Goal: Information Seeking & Learning: Learn about a topic

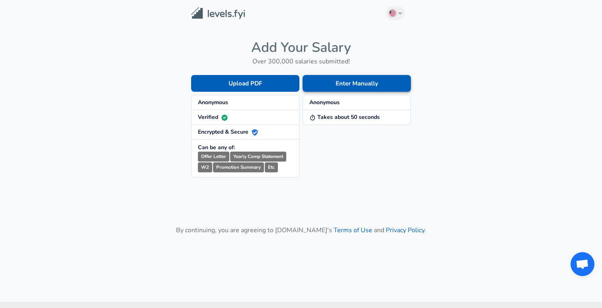
click at [333, 91] on button "Enter Manually" at bounding box center [357, 83] width 108 height 17
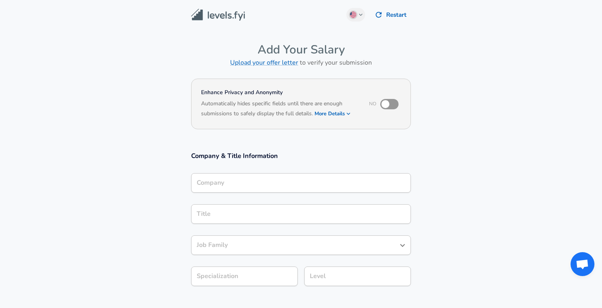
click at [261, 186] on div "Company" at bounding box center [301, 183] width 220 height 20
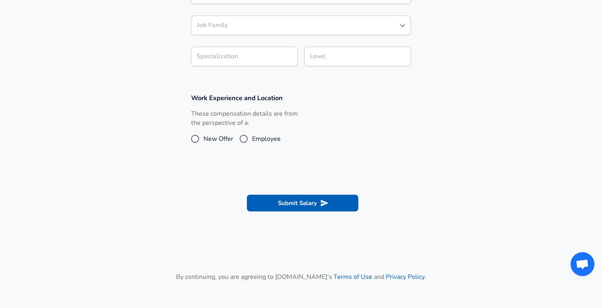
scroll to position [226, 0]
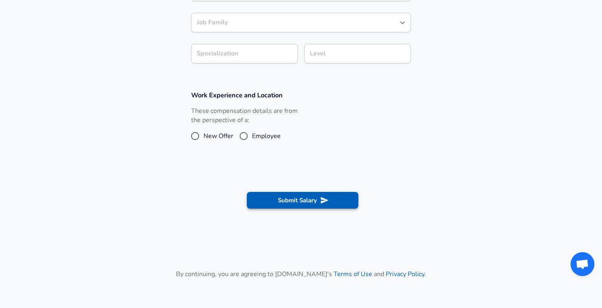
click at [269, 202] on button "Submit Salary" at bounding box center [303, 200] width 112 height 17
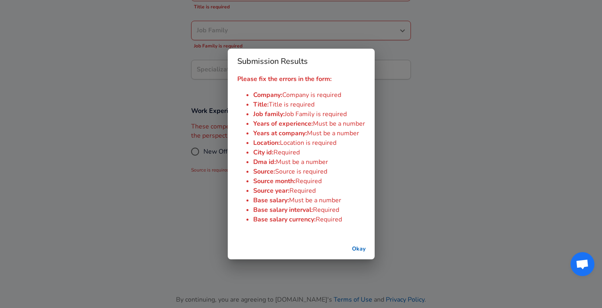
click at [362, 249] on button "Okay" at bounding box center [359, 248] width 26 height 15
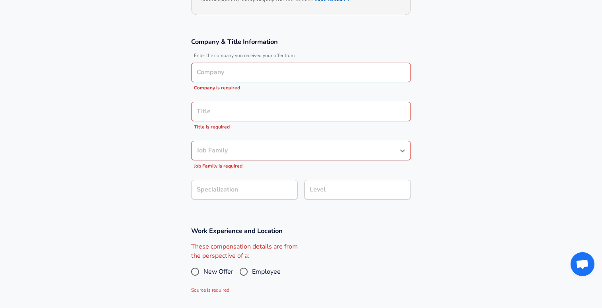
scroll to position [114, 0]
click at [317, 153] on input "Job Family" at bounding box center [295, 151] width 201 height 12
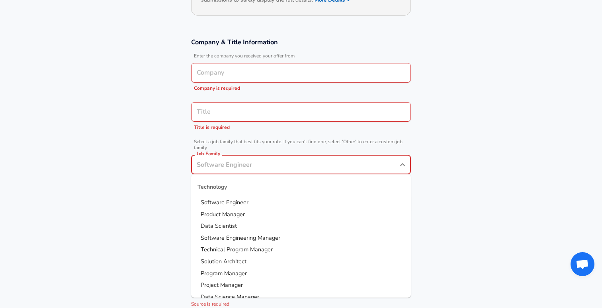
scroll to position [129, 0]
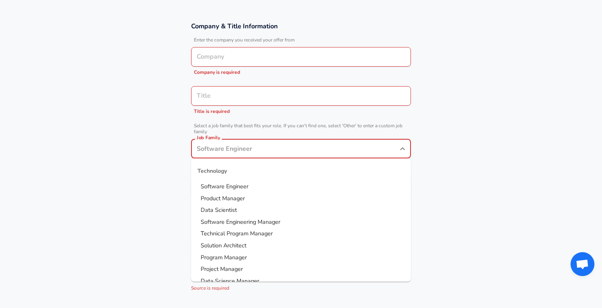
click at [297, 233] on li "Technical Program Manager" at bounding box center [301, 234] width 220 height 12
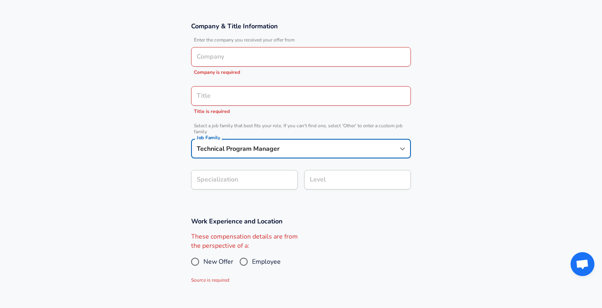
type input "Technical Program Manager"
click at [278, 99] on input "Title" at bounding box center [301, 96] width 213 height 12
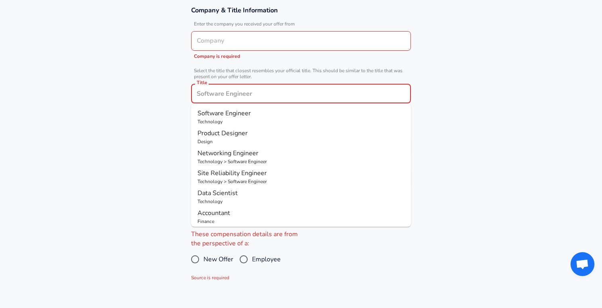
click at [247, 124] on p "Technology" at bounding box center [301, 121] width 207 height 7
type input "Software Engineer"
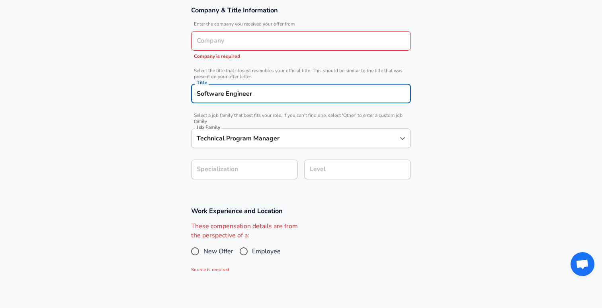
type input "Software Engineer"
click at [242, 39] on input "Company" at bounding box center [301, 41] width 213 height 12
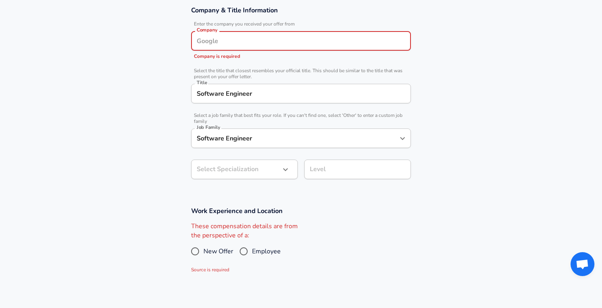
click at [242, 39] on input "Company" at bounding box center [301, 41] width 213 height 12
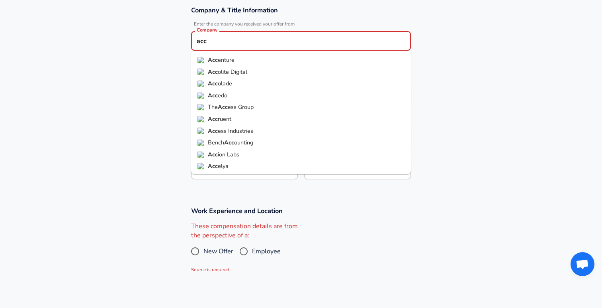
click at [245, 57] on li "Acc enture" at bounding box center [301, 60] width 220 height 12
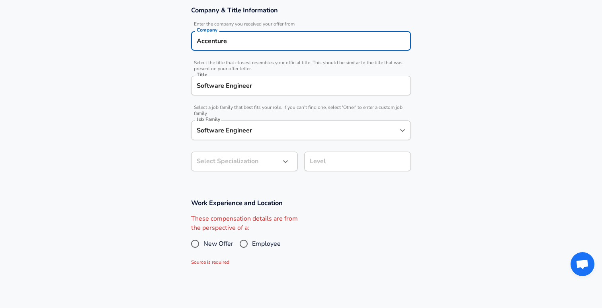
type input "Accenture"
click at [245, 160] on body "English ([GEOGRAPHIC_DATA]) Change Restart Add Your Salary Upload your offer le…" at bounding box center [301, 9] width 602 height 308
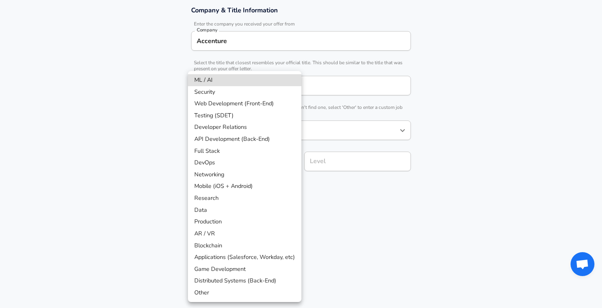
scroll to position [169, 0]
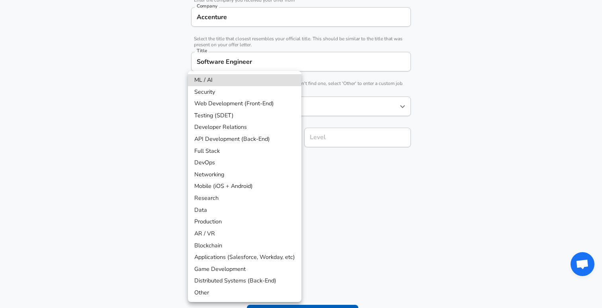
click at [225, 212] on li "Data" at bounding box center [245, 210] width 114 height 12
type input "Data"
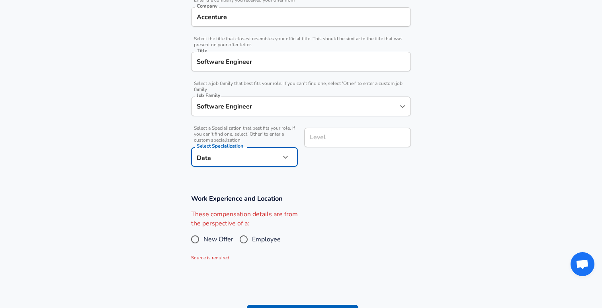
click at [290, 194] on h3 "Work Experience and Location" at bounding box center [301, 198] width 220 height 9
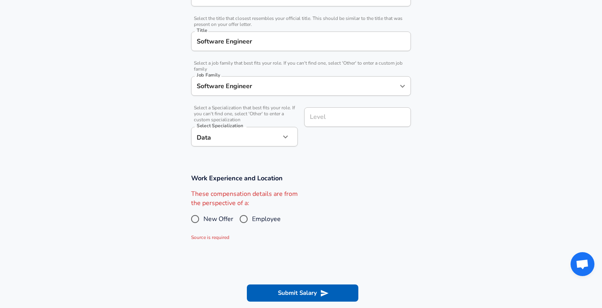
scroll to position [198, 0]
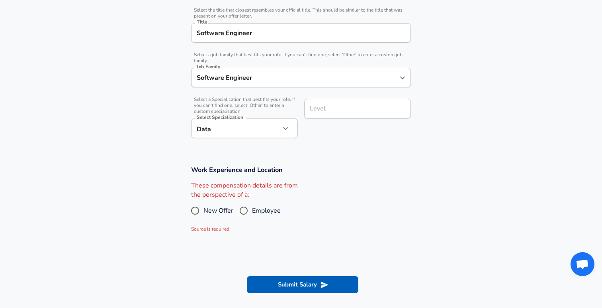
click at [249, 210] on input "Employee" at bounding box center [243, 210] width 17 height 13
radio input "true"
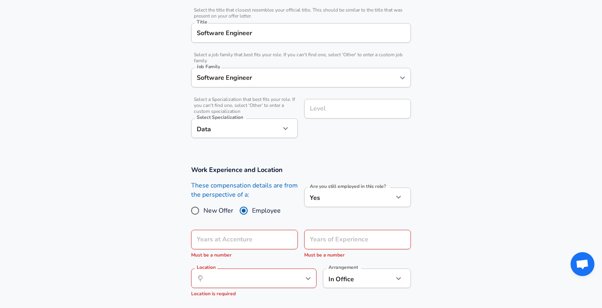
click at [197, 209] on input "New Offer" at bounding box center [195, 210] width 17 height 13
radio input "true"
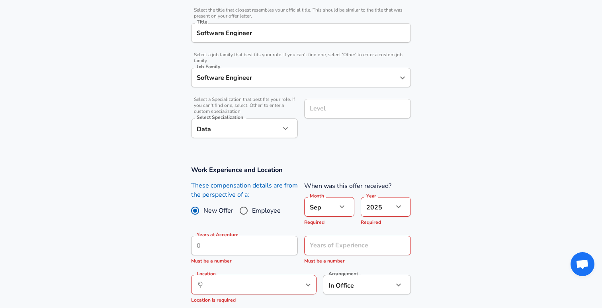
click at [244, 209] on input "Employee" at bounding box center [243, 210] width 17 height 13
radio input "true"
radio input "false"
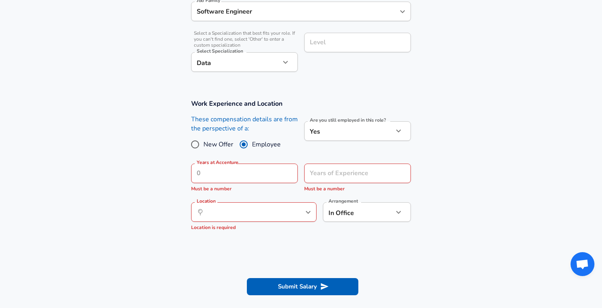
scroll to position [253, 0]
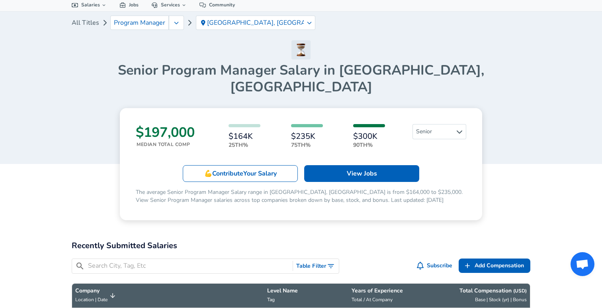
scroll to position [36, 0]
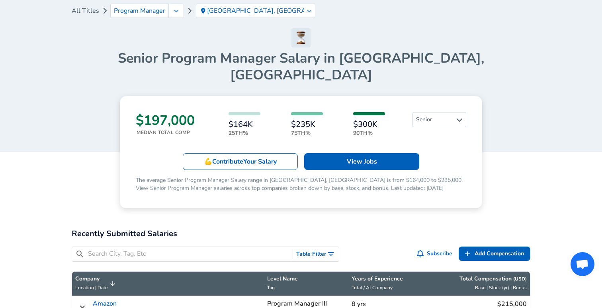
click at [237, 129] on p "25th%" at bounding box center [245, 133] width 32 height 8
click at [249, 120] on h6 "$164K" at bounding box center [245, 124] width 32 height 9
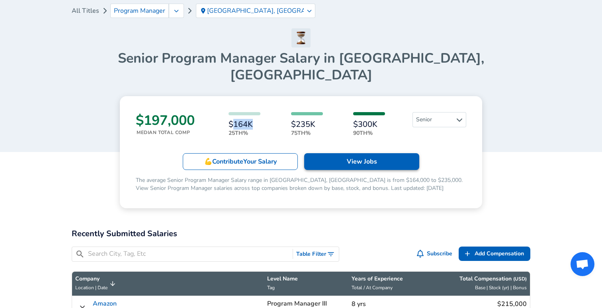
click at [347, 153] on link "View Jobs" at bounding box center [361, 161] width 115 height 17
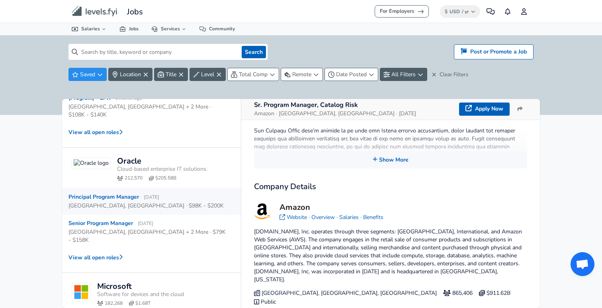
scroll to position [128, 0]
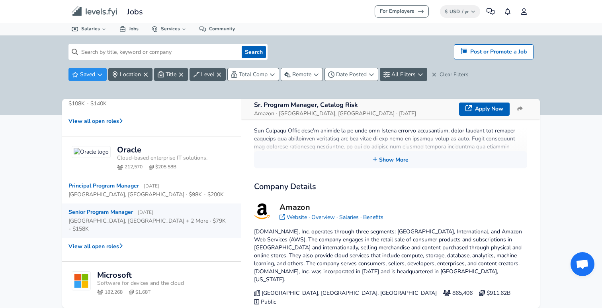
click at [153, 209] on span "[DATE]" at bounding box center [146, 212] width 16 height 6
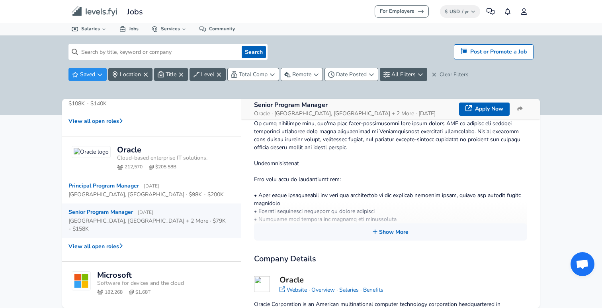
scroll to position [220, 0]
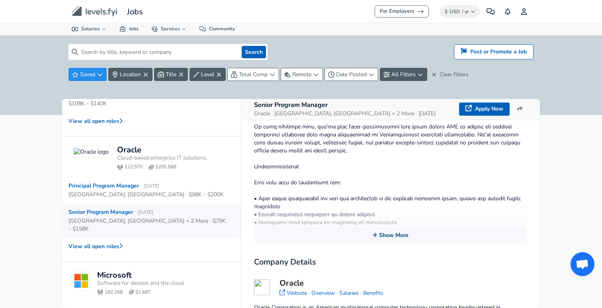
click at [375, 226] on button "Show More" at bounding box center [390, 234] width 273 height 17
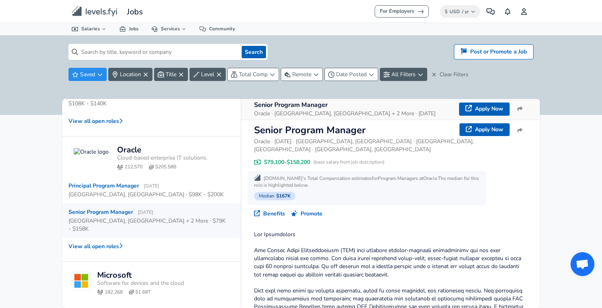
scroll to position [0, 0]
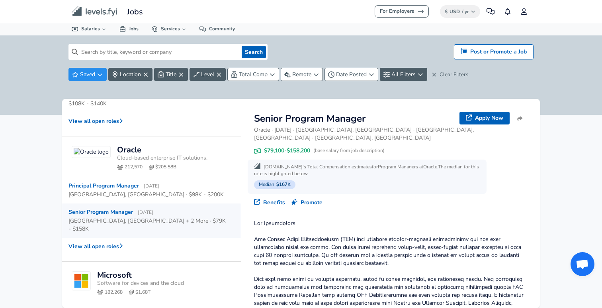
click at [323, 147] on span "(base salary from job description)" at bounding box center [349, 150] width 71 height 7
click at [347, 198] on div "Apply Now Benefits Promote" at bounding box center [390, 202] width 273 height 8
click at [287, 181] on span "$167K" at bounding box center [284, 184] width 14 height 6
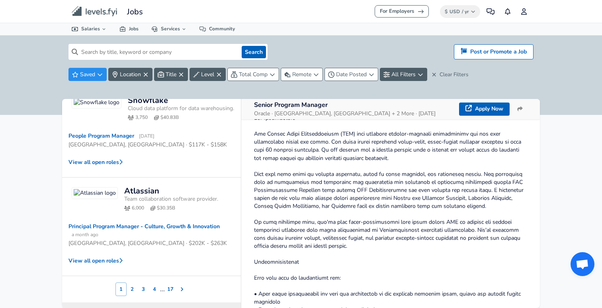
scroll to position [429, 0]
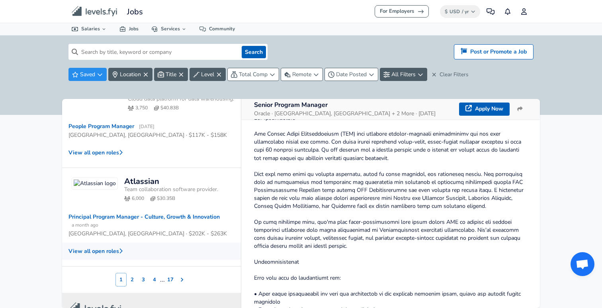
click at [119, 242] on button "View all open roles" at bounding box center [151, 250] width 179 height 17
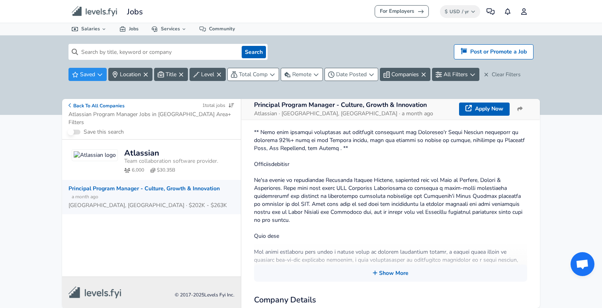
scroll to position [269, 0]
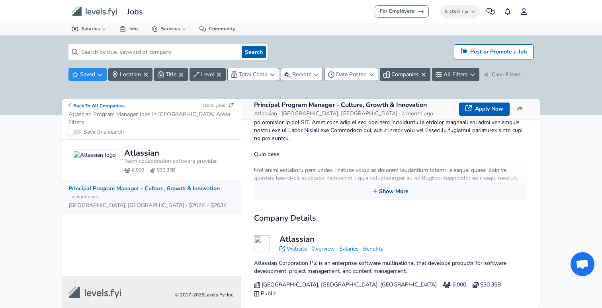
click at [374, 196] on button "Show More" at bounding box center [390, 190] width 273 height 17
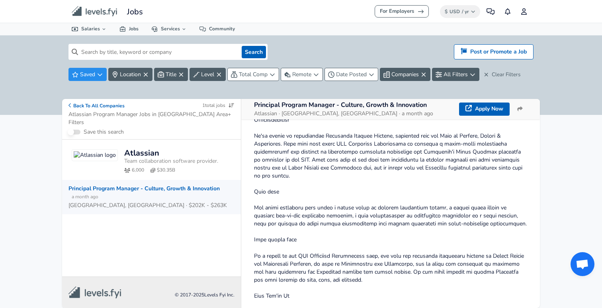
scroll to position [222, 0]
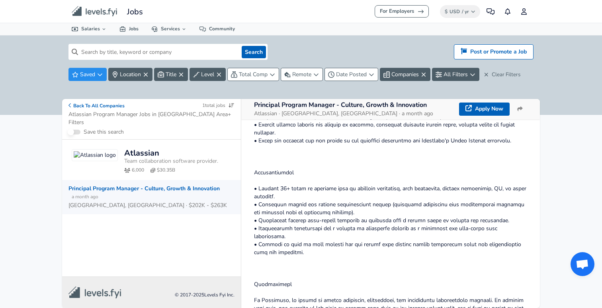
scroll to position [498, 0]
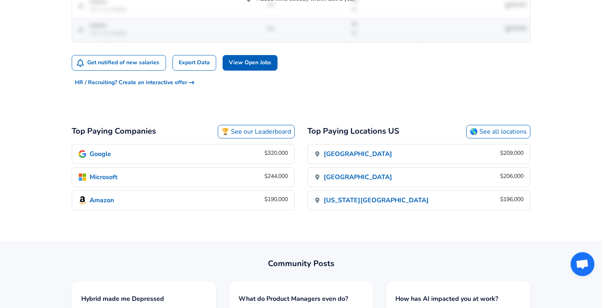
scroll to position [522, 0]
click at [212, 191] on link "Amazon $190,000" at bounding box center [183, 199] width 222 height 19
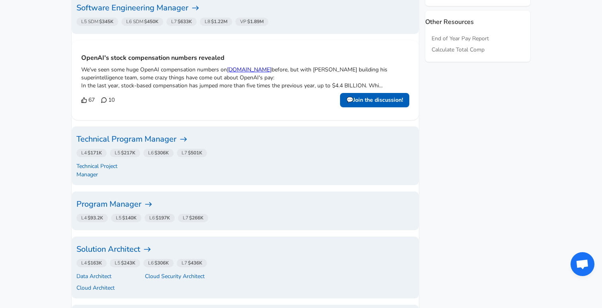
scroll to position [495, 0]
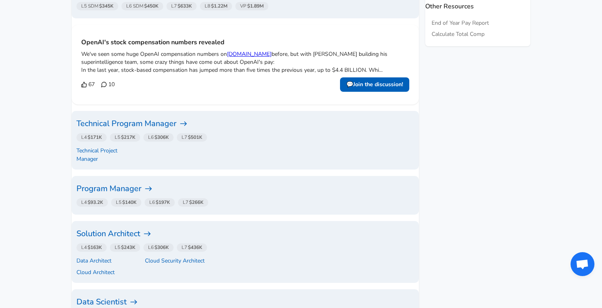
click at [157, 124] on h6 "Technical Program Manager" at bounding box center [246, 123] width 338 height 13
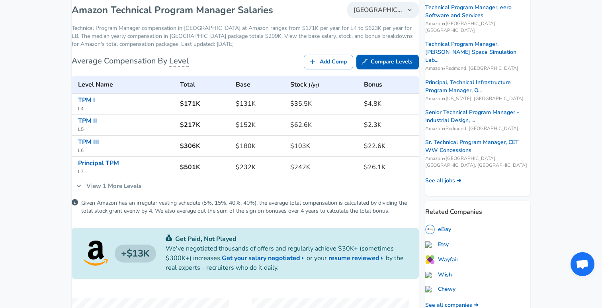
scroll to position [178, 0]
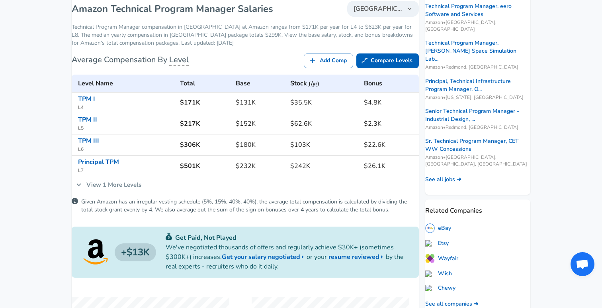
click at [243, 129] on h6 "$152K" at bounding box center [260, 123] width 48 height 11
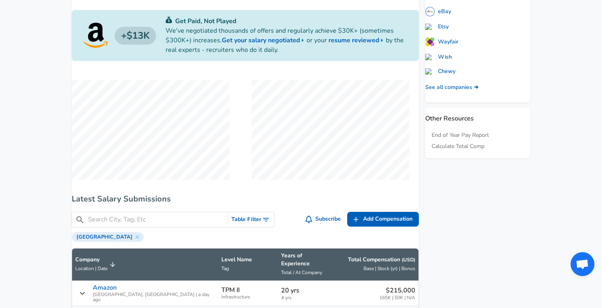
scroll to position [446, 0]
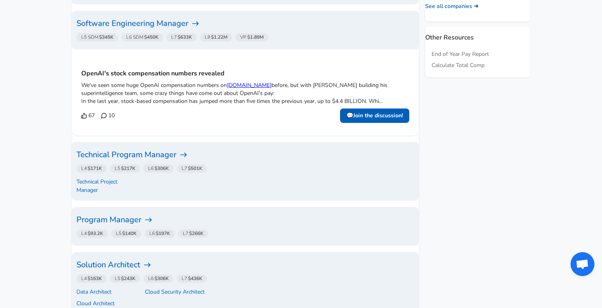
scroll to position [465, 0]
click at [133, 213] on h6 "Program Manager" at bounding box center [246, 219] width 338 height 13
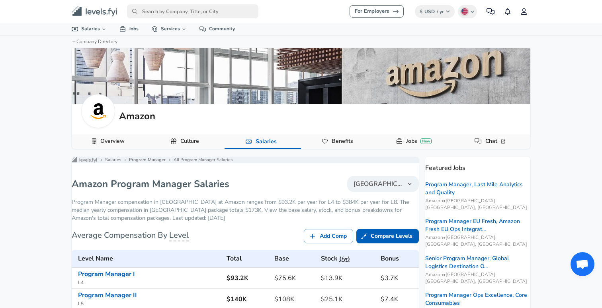
click at [192, 143] on link "Culture" at bounding box center [189, 141] width 25 height 14
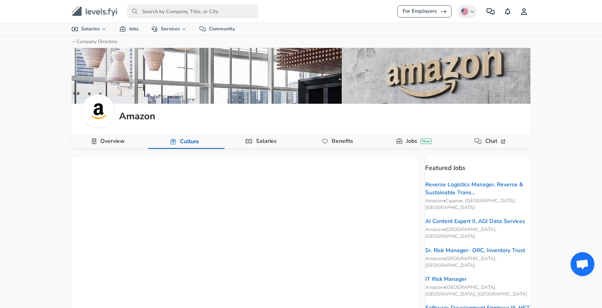
click at [263, 142] on link "Salaries" at bounding box center [266, 141] width 27 height 14
